Goal: Task Accomplishment & Management: Manage account settings

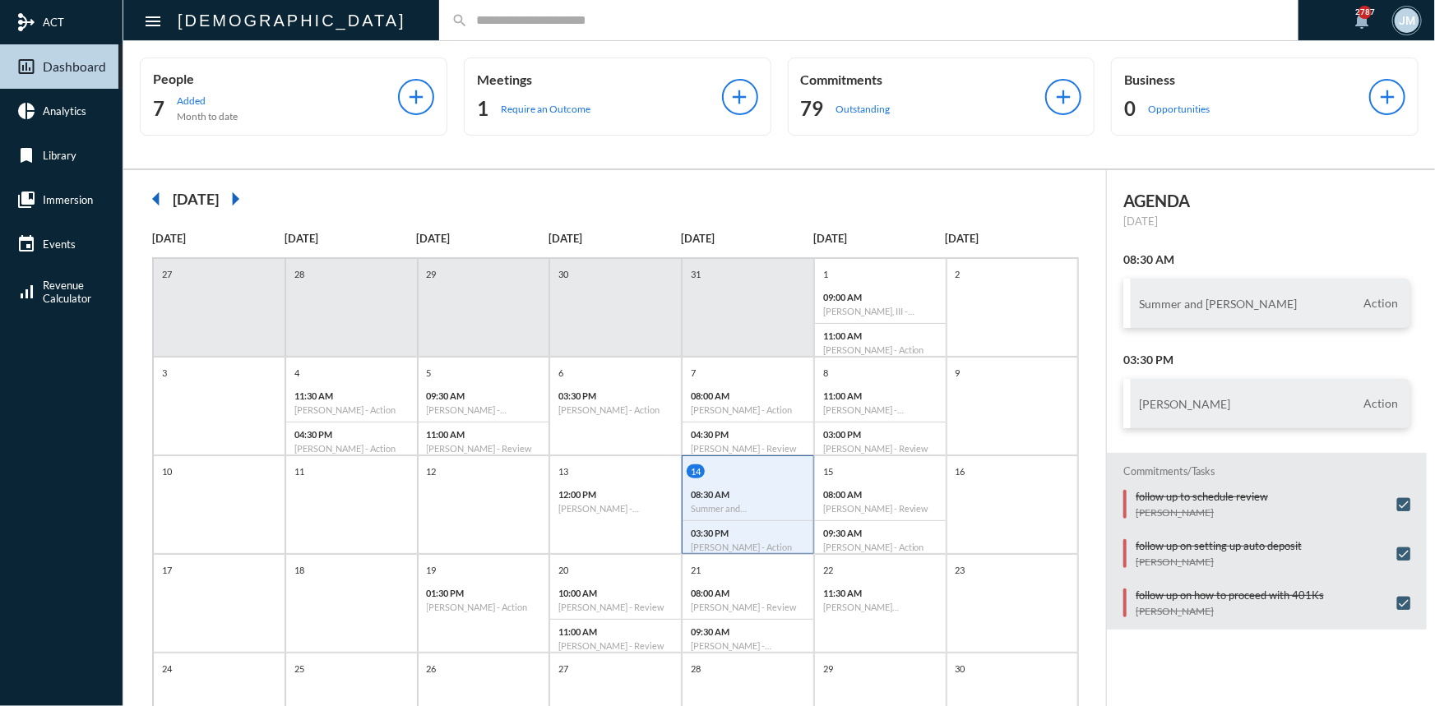
click at [477, 23] on input "text" at bounding box center [877, 20] width 818 height 14
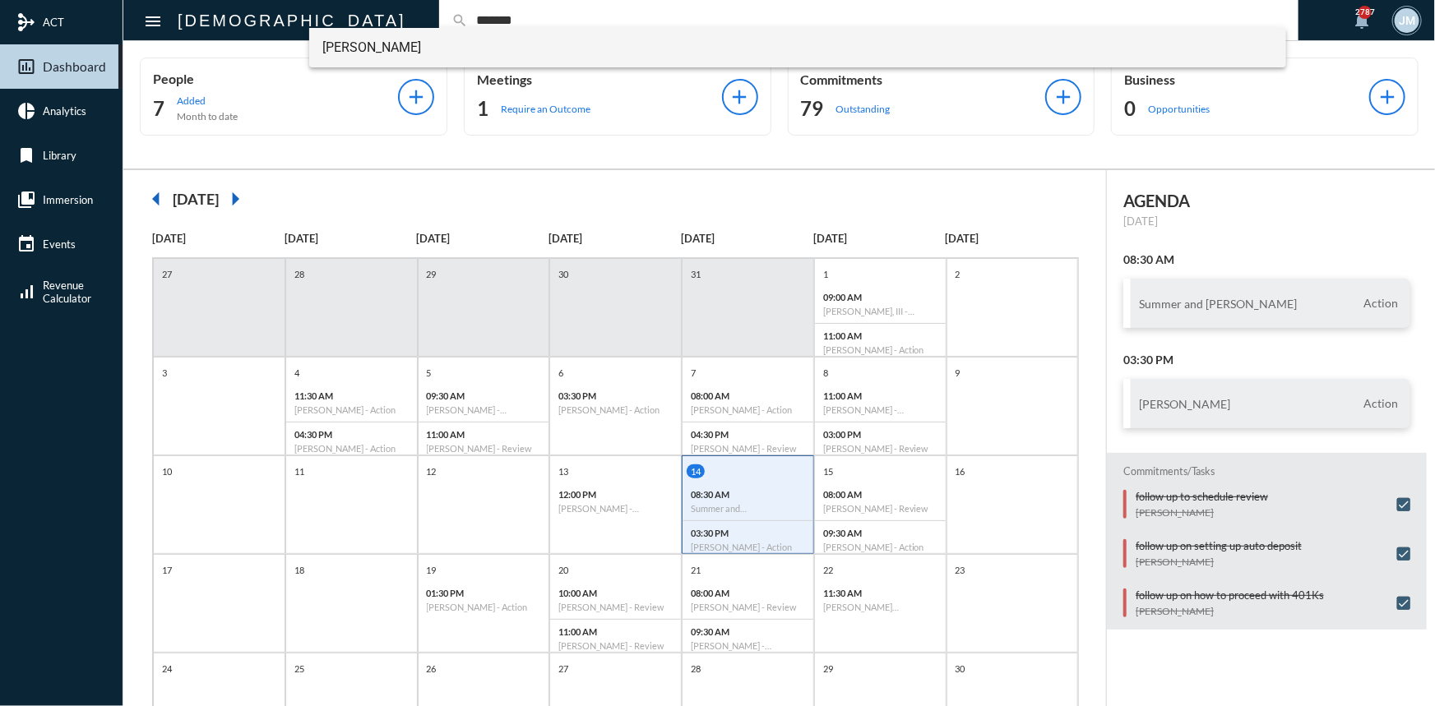
type input "*******"
click at [368, 48] on span "[PERSON_NAME]" at bounding box center [797, 47] width 951 height 39
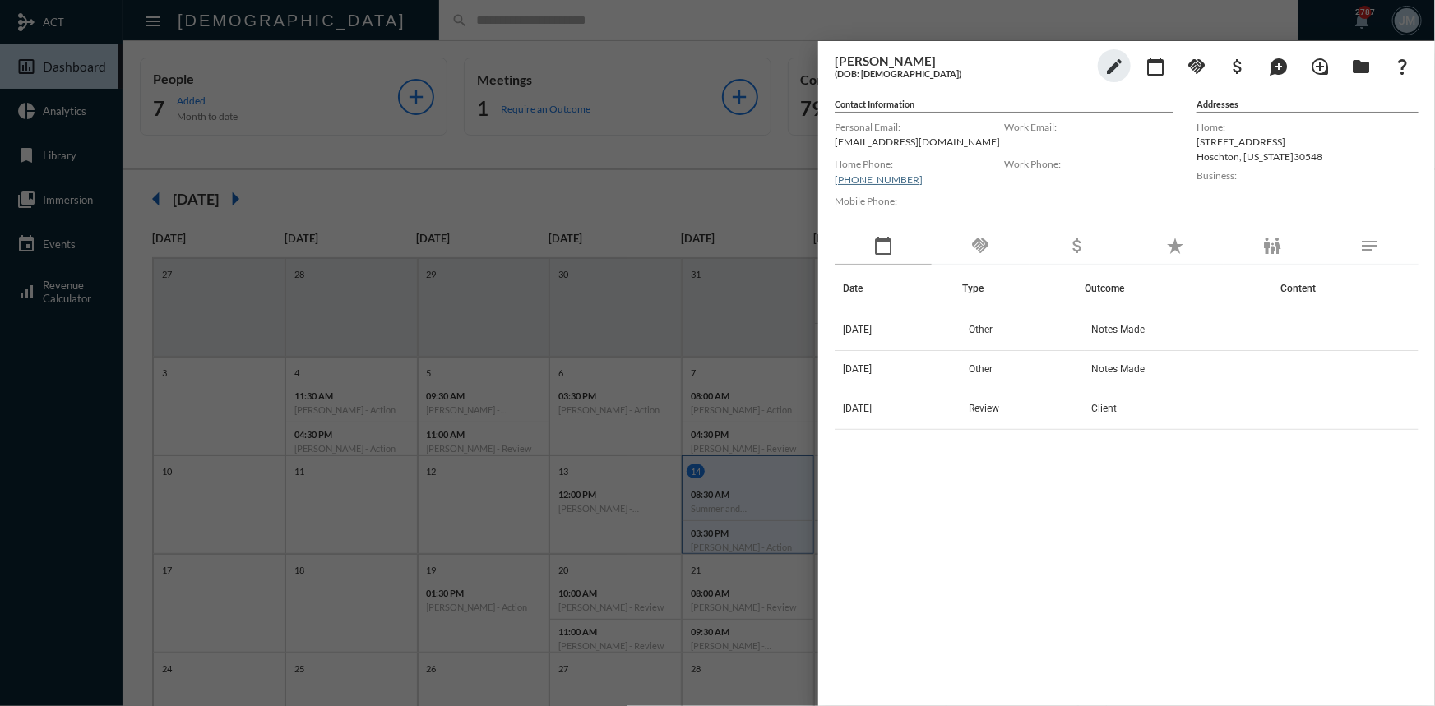
click at [544, 100] on div at bounding box center [717, 353] width 1435 height 706
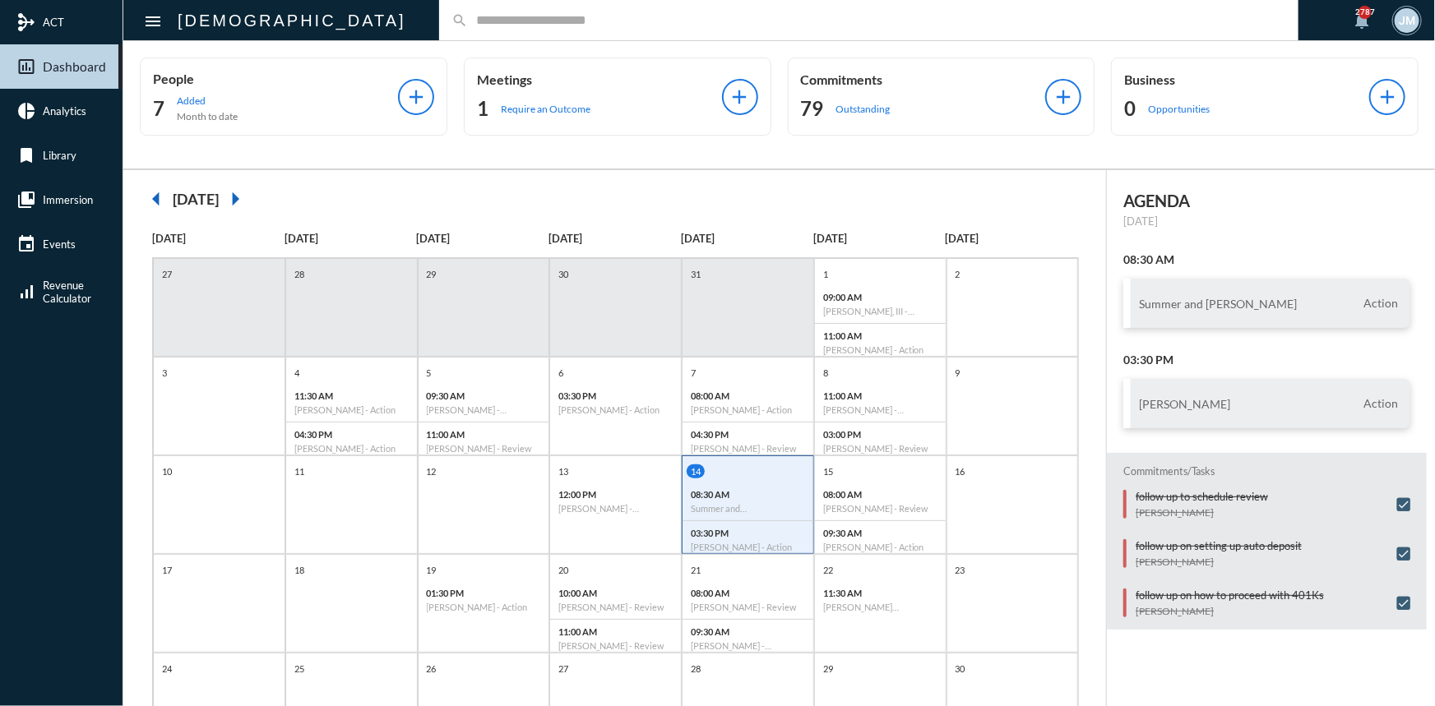
click at [517, 78] on p "Meetings" at bounding box center [599, 80] width 245 height 16
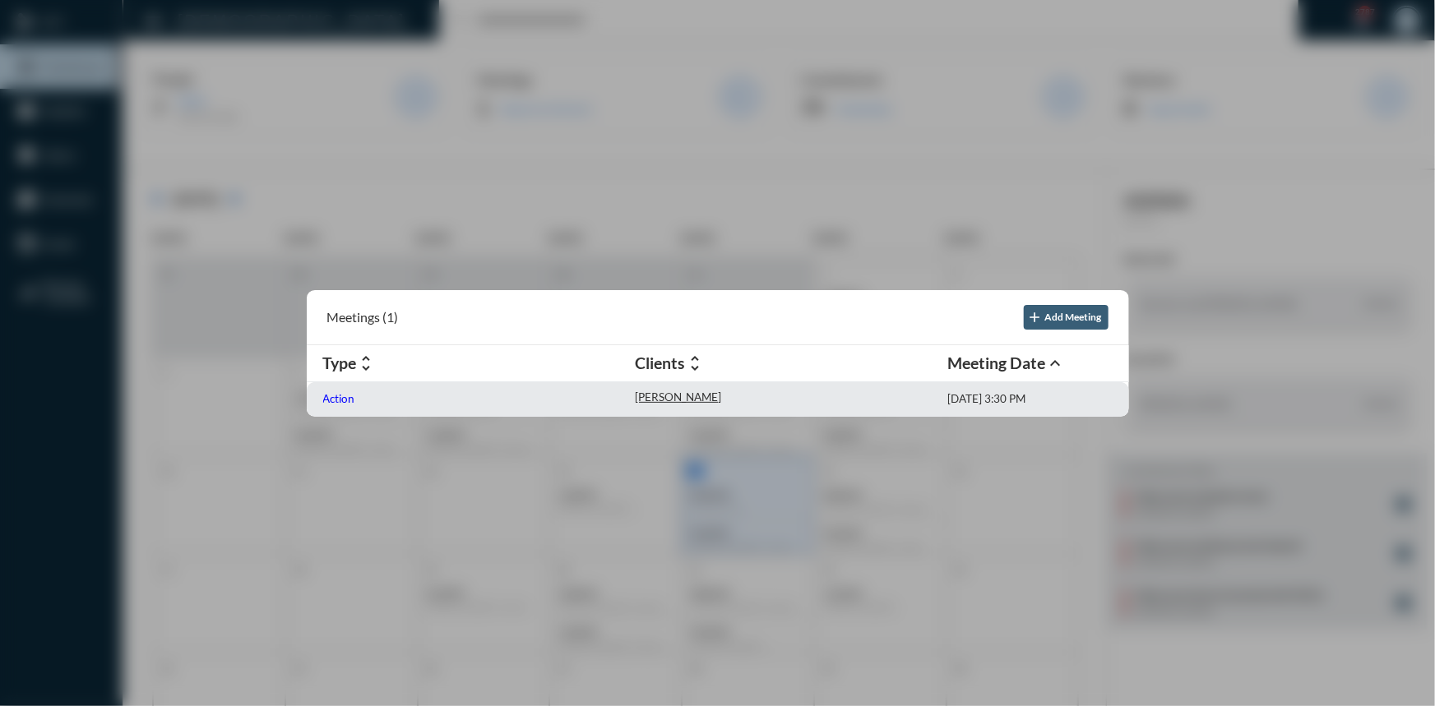
click at [354, 402] on p "Action" at bounding box center [339, 398] width 32 height 13
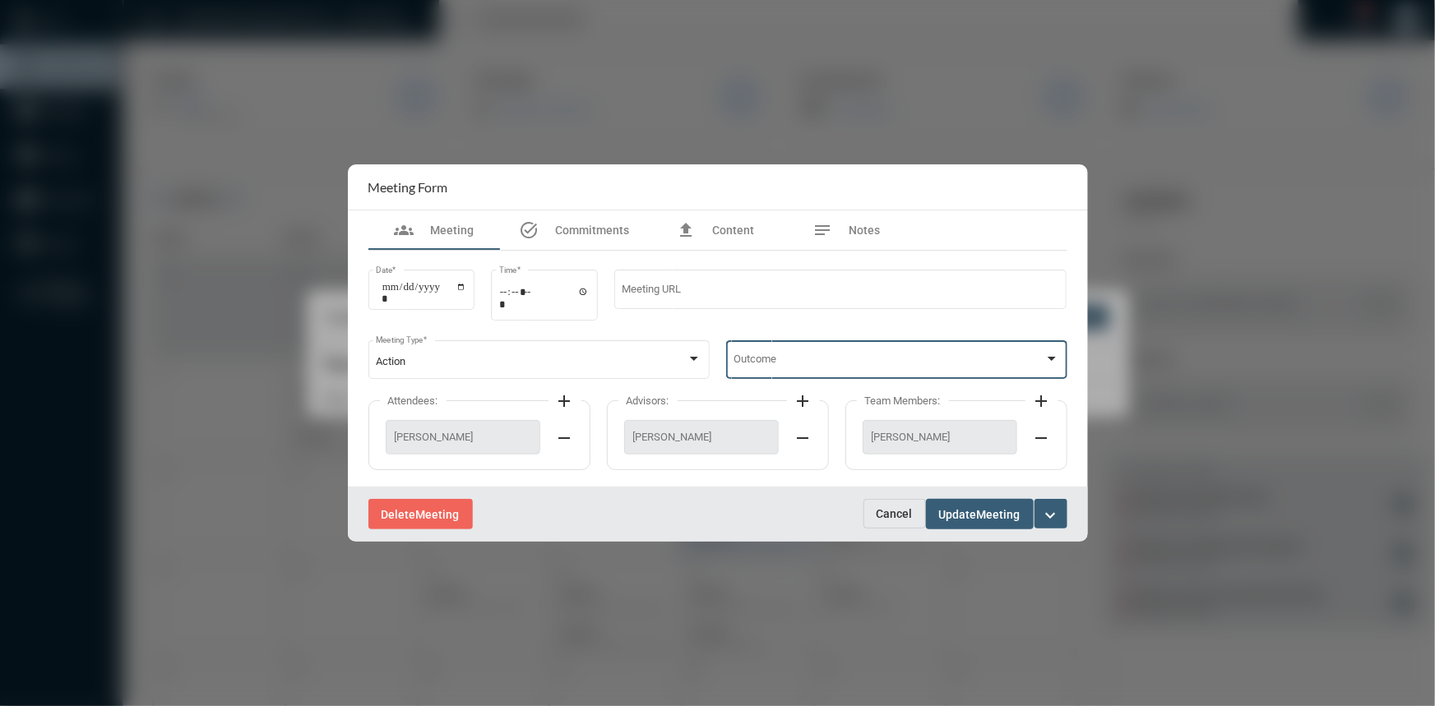
click at [1054, 360] on div at bounding box center [1052, 359] width 8 height 4
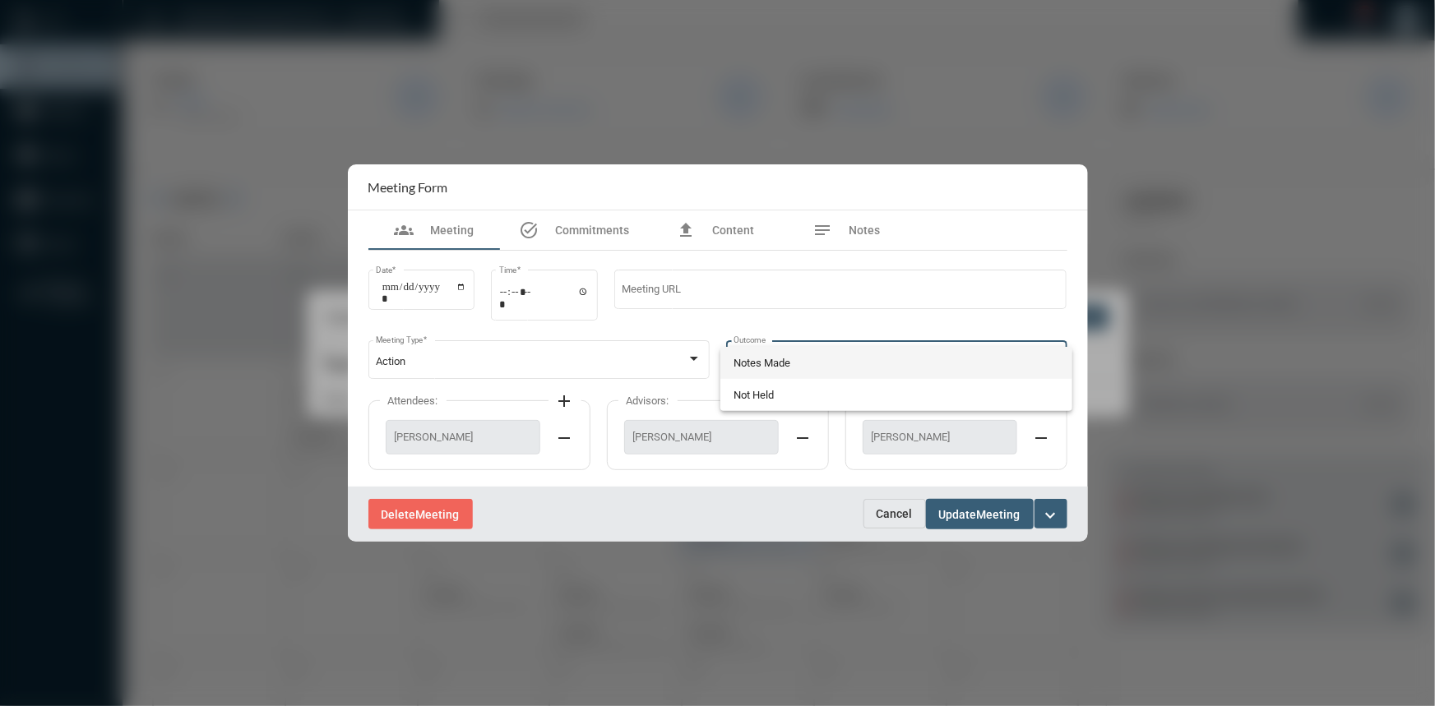
click at [789, 360] on span "Notes Made" at bounding box center [897, 363] width 326 height 32
click at [966, 513] on span "Update" at bounding box center [958, 514] width 38 height 13
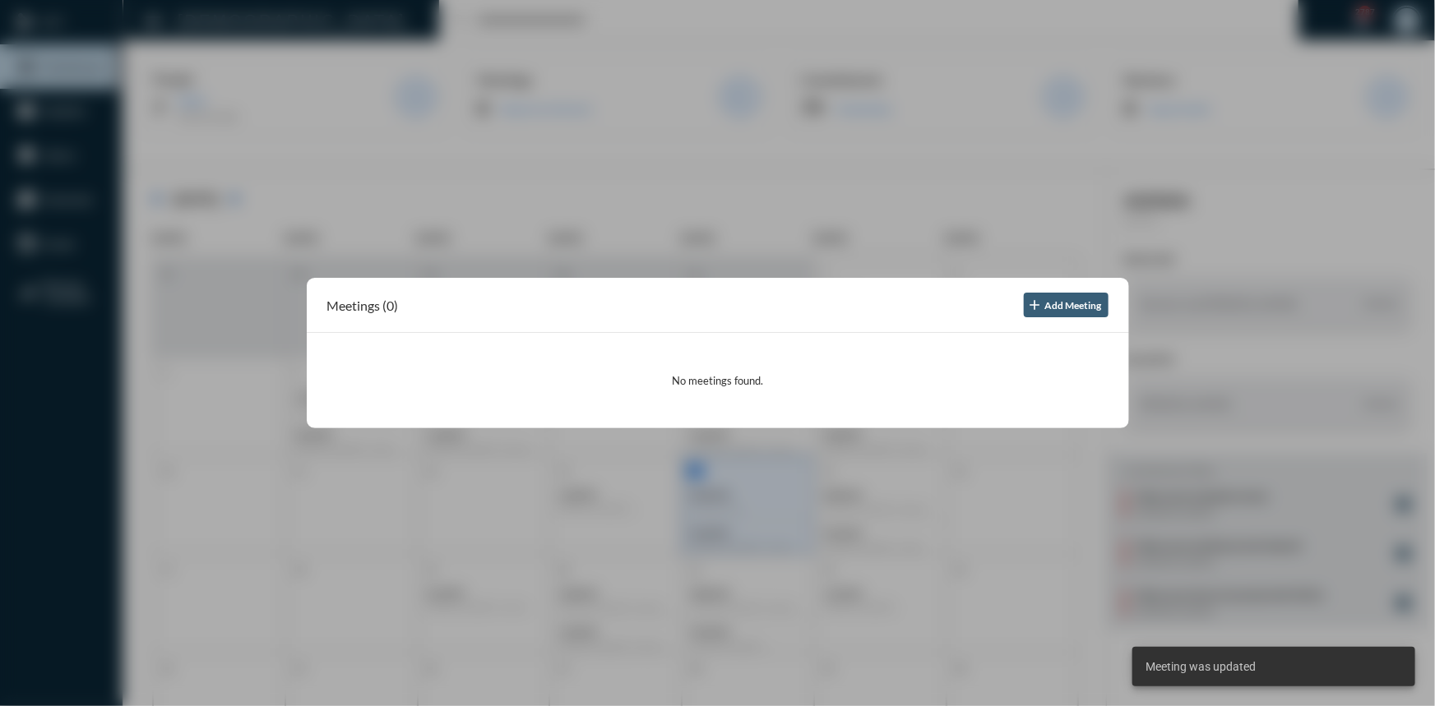
click at [584, 192] on div at bounding box center [717, 353] width 1435 height 706
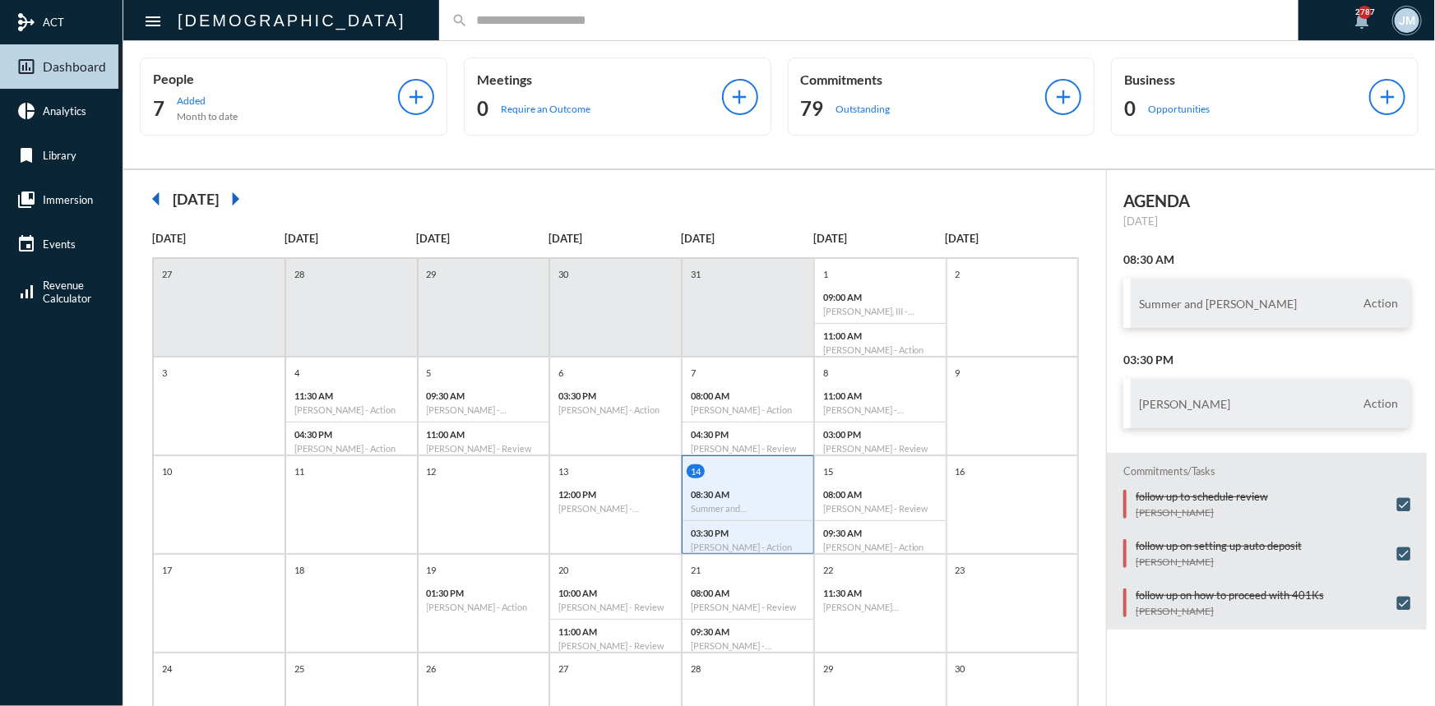
click at [468, 25] on input "text" at bounding box center [877, 20] width 818 height 14
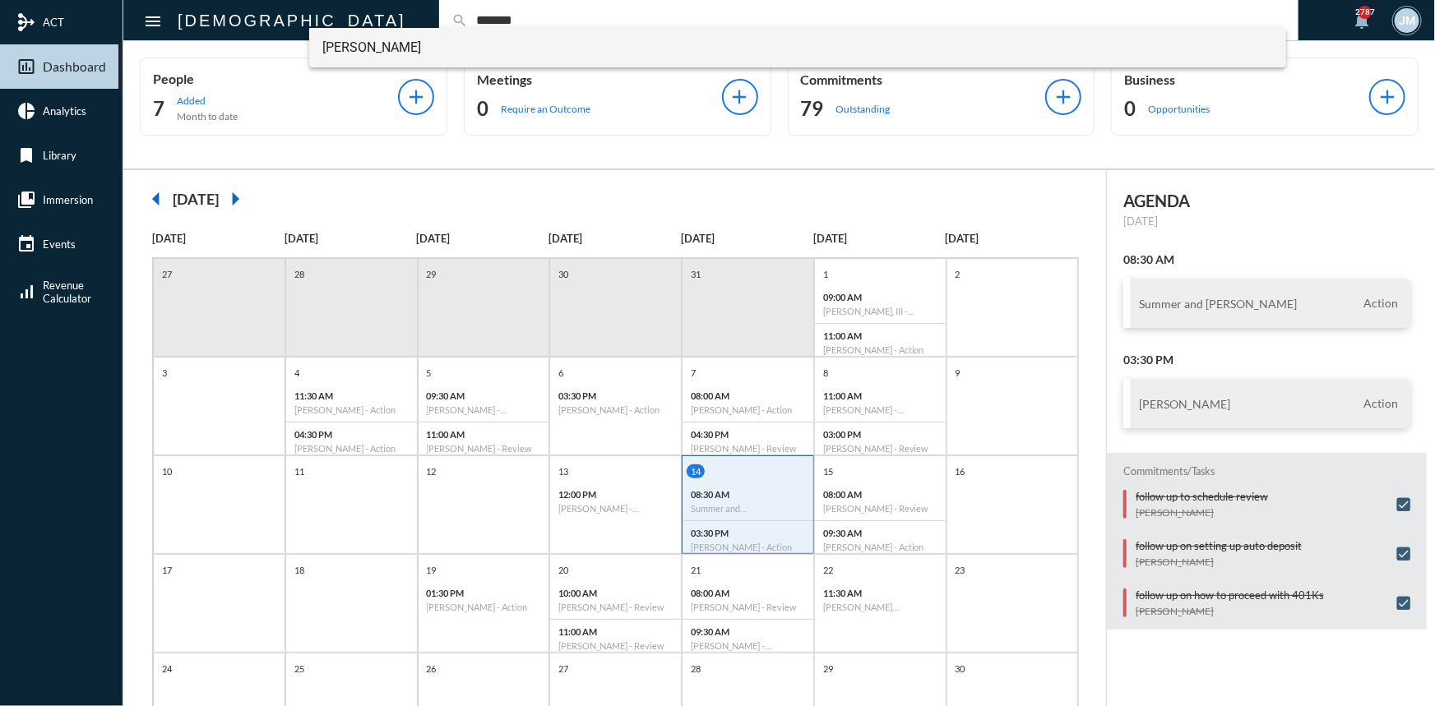
type input "*******"
click at [392, 46] on span "John Swenson" at bounding box center [797, 47] width 951 height 39
